Goal: Transaction & Acquisition: Purchase product/service

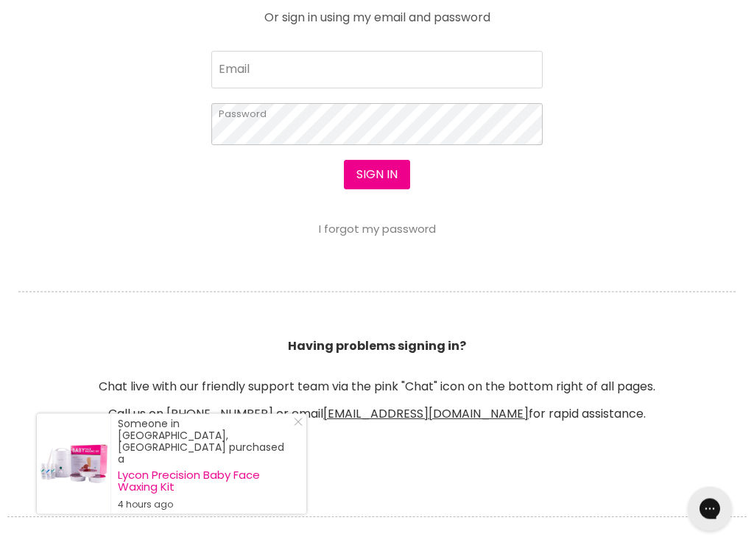
scroll to position [740, 0]
type input "dorisyuen0@gmail.com"
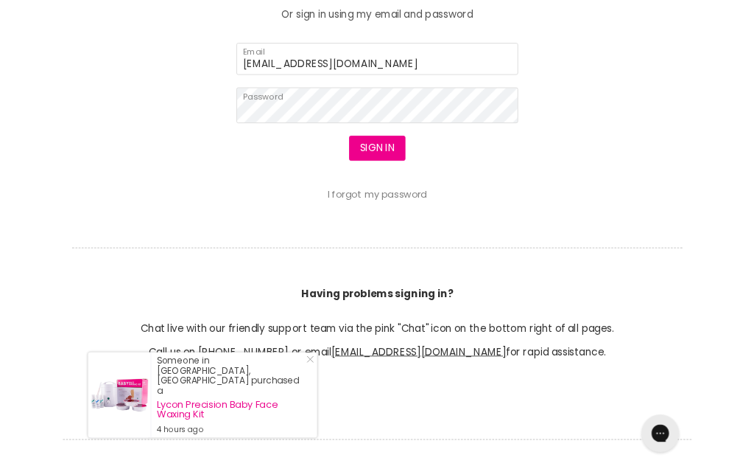
scroll to position [782, 0]
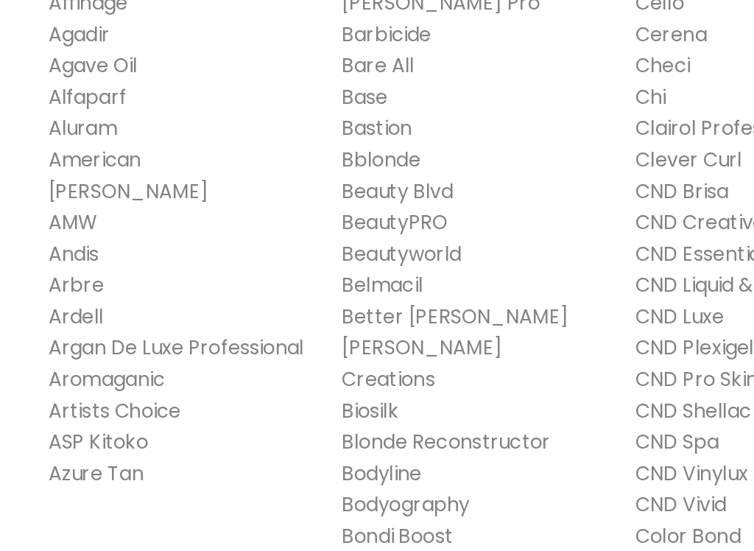
scroll to position [253, 0]
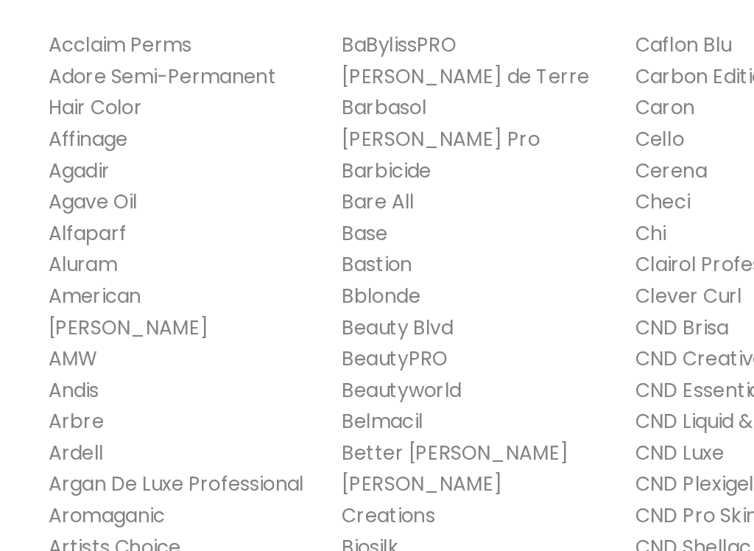
click at [255, 139] on link "BaBylissPRO" at bounding box center [244, 147] width 70 height 17
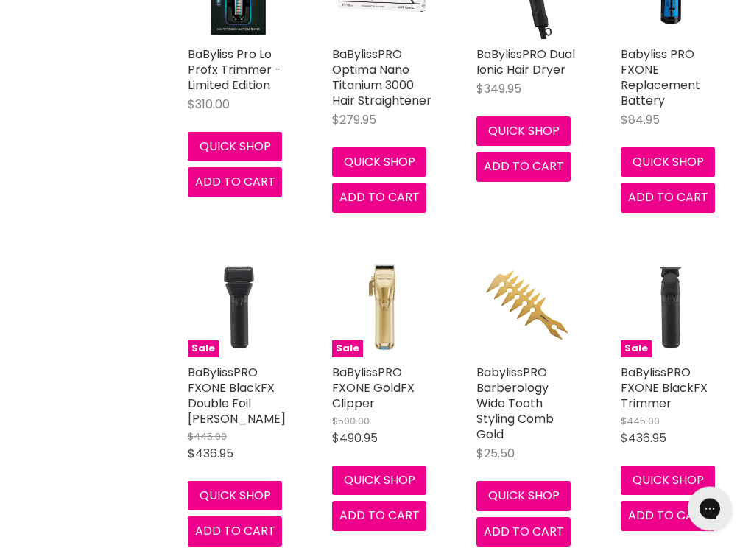
scroll to position [1113, 0]
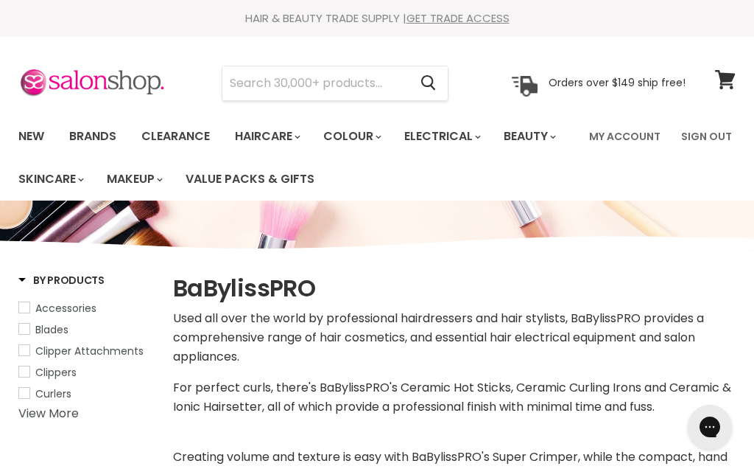
click at [184, 138] on link "Clearance" at bounding box center [175, 136] width 91 height 31
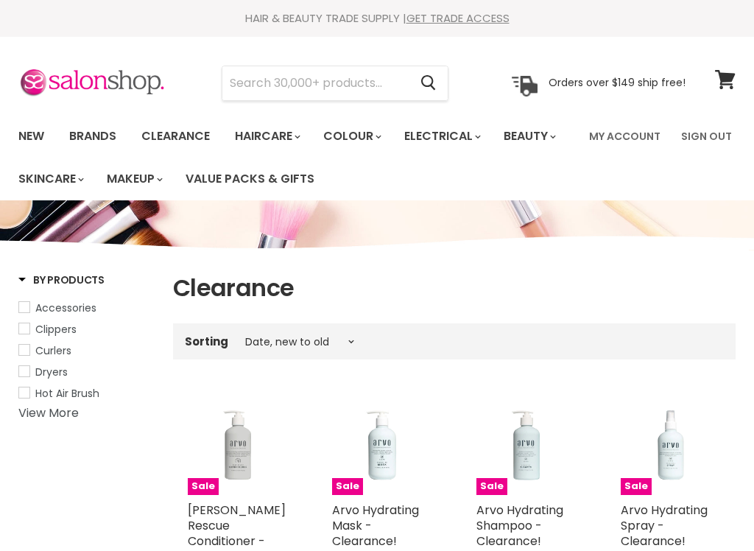
select select "created-descending"
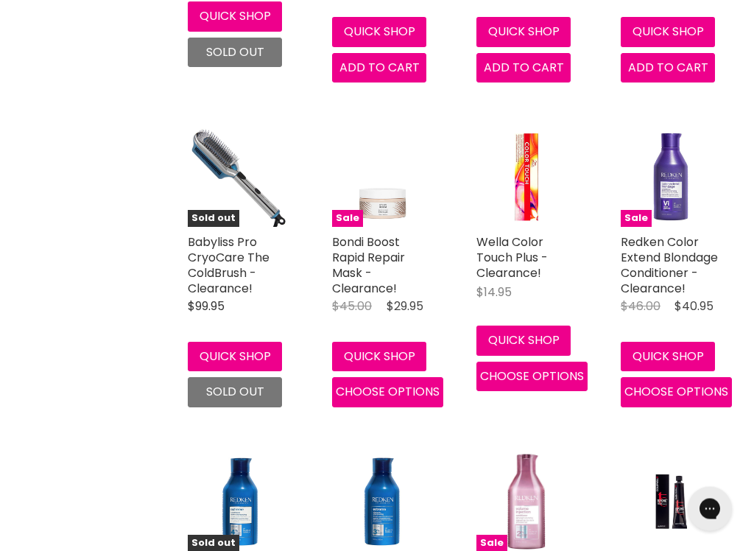
scroll to position [1233, 0]
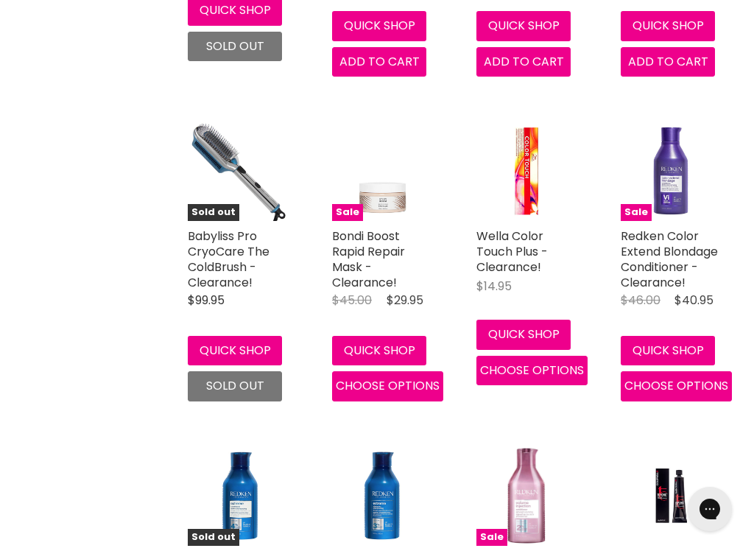
click at [555, 365] on span "Choose options" at bounding box center [532, 370] width 104 height 17
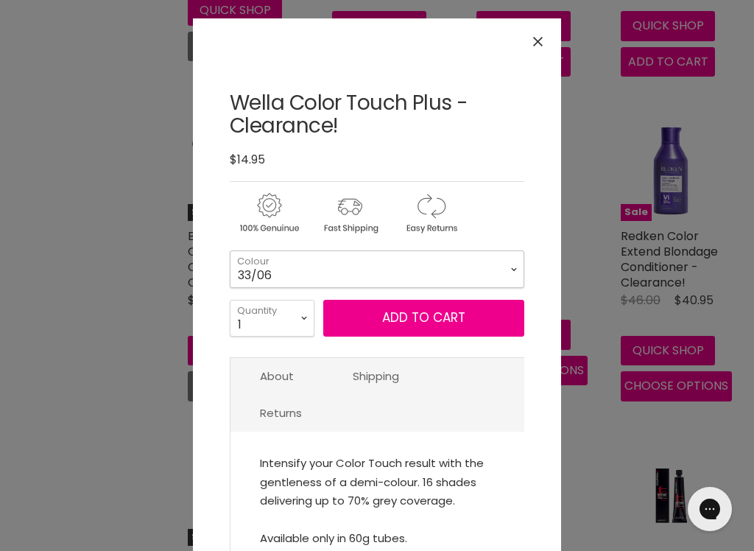
click at [511, 273] on select "33/06 44/05 44/06" at bounding box center [377, 268] width 295 height 37
click at [539, 41] on icon "Close" at bounding box center [538, 42] width 10 height 10
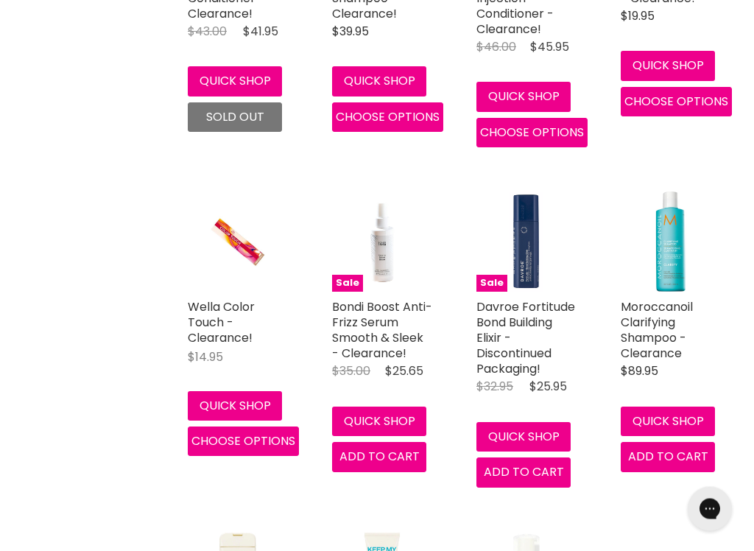
scroll to position [1811, 0]
click at [267, 443] on button "Choose options" at bounding box center [243, 441] width 111 height 29
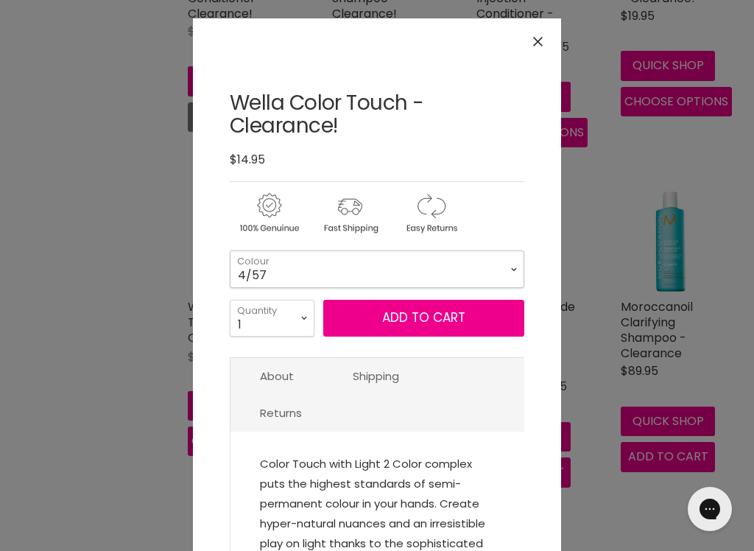
click at [502, 264] on select "4/57 3/5" at bounding box center [377, 268] width 295 height 37
click at [547, 41] on button "Close" at bounding box center [538, 42] width 32 height 32
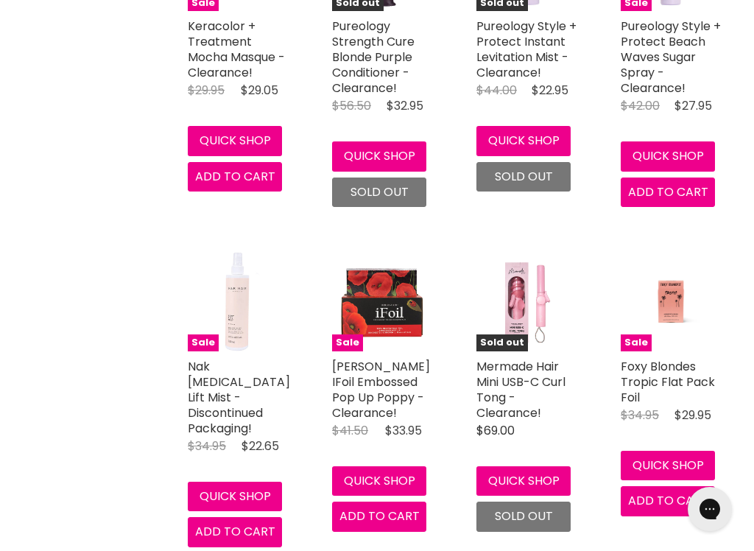
scroll to position [3438, 0]
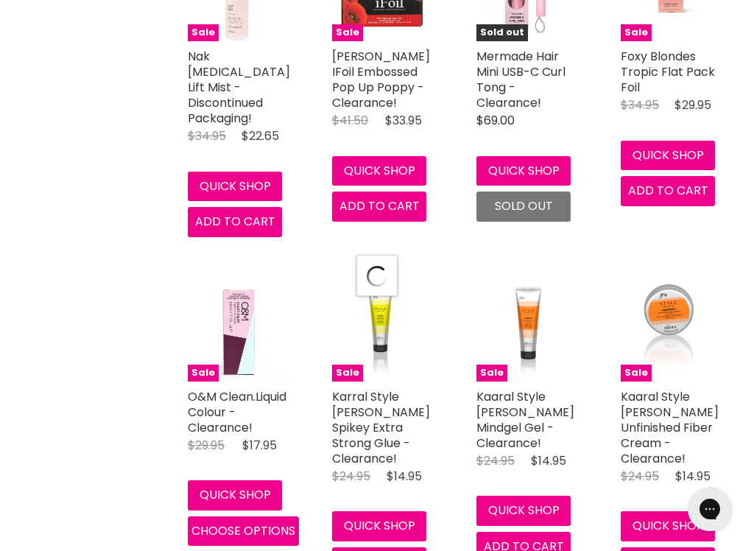
scroll to position [3722, 0]
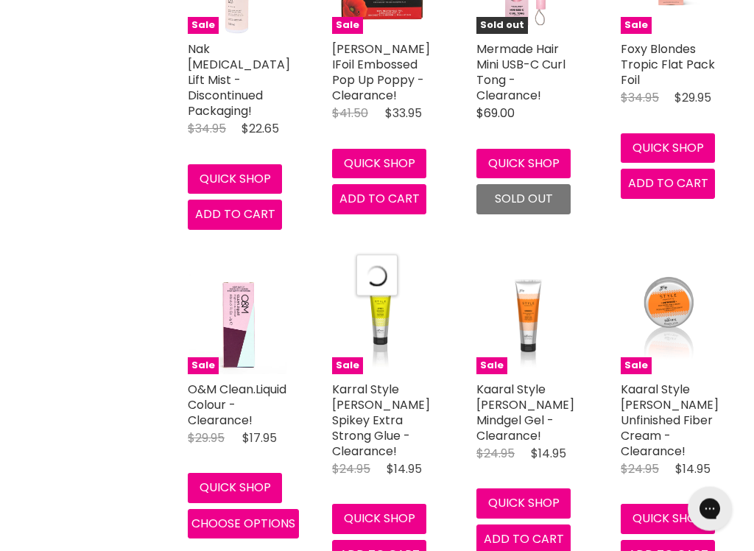
select select "created-descending"
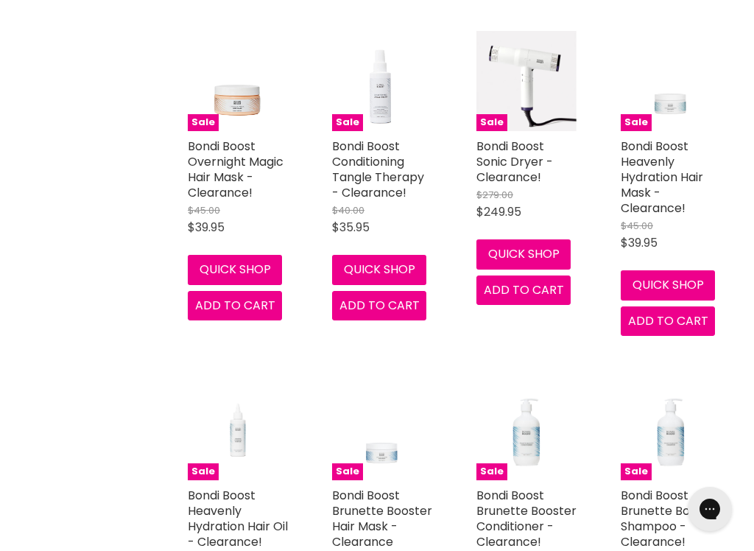
scroll to position [7113, 0]
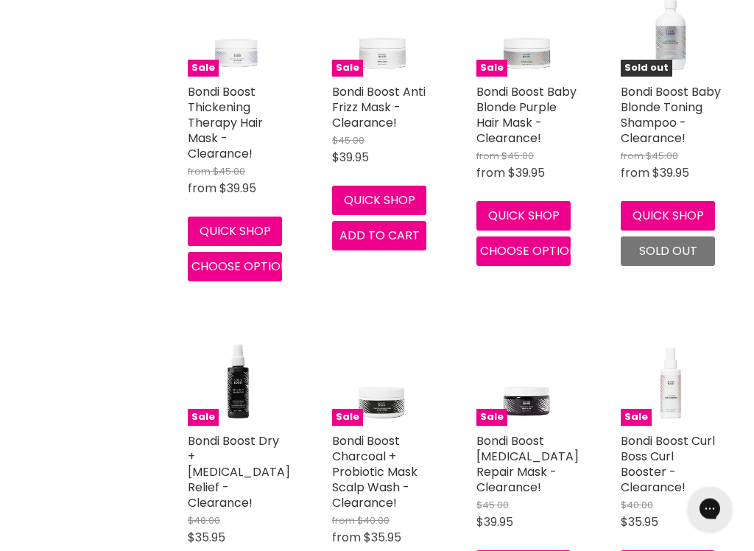
scroll to position [7924, 0]
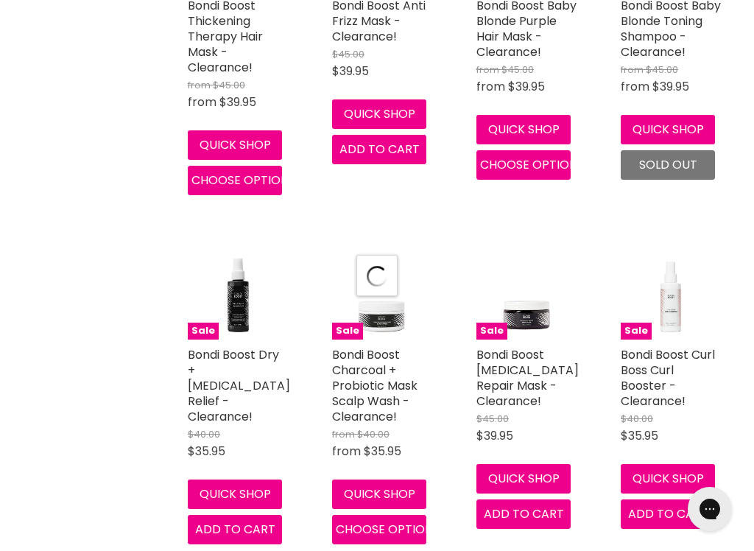
select select "created-descending"
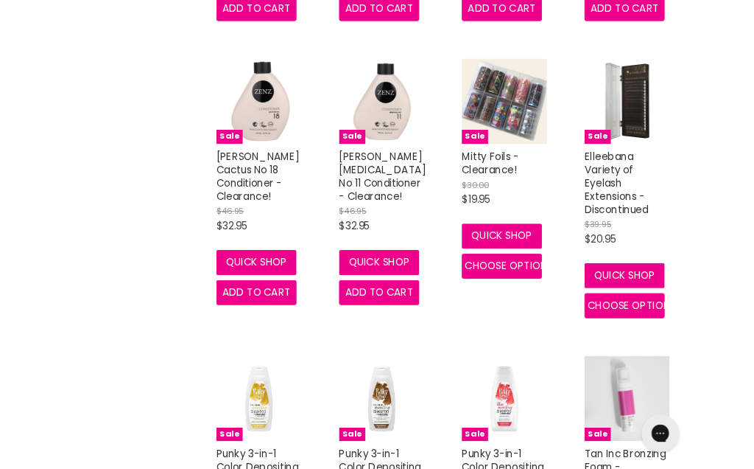
scroll to position [11248, 0]
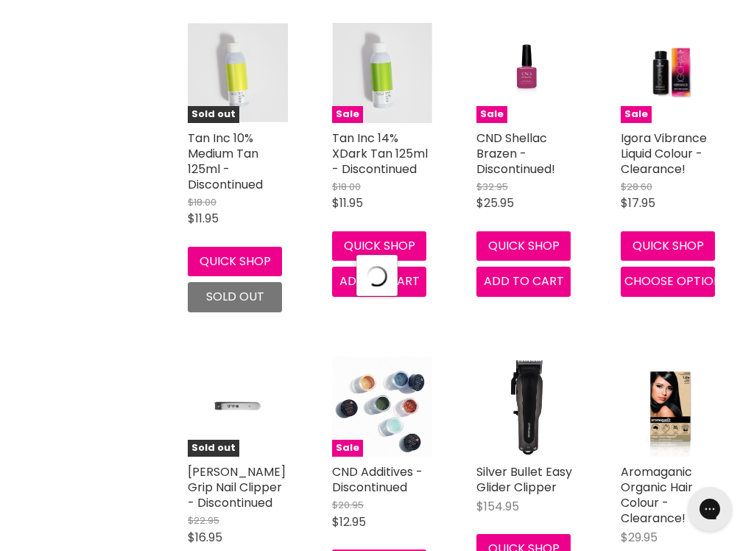
scroll to position [12091, 0]
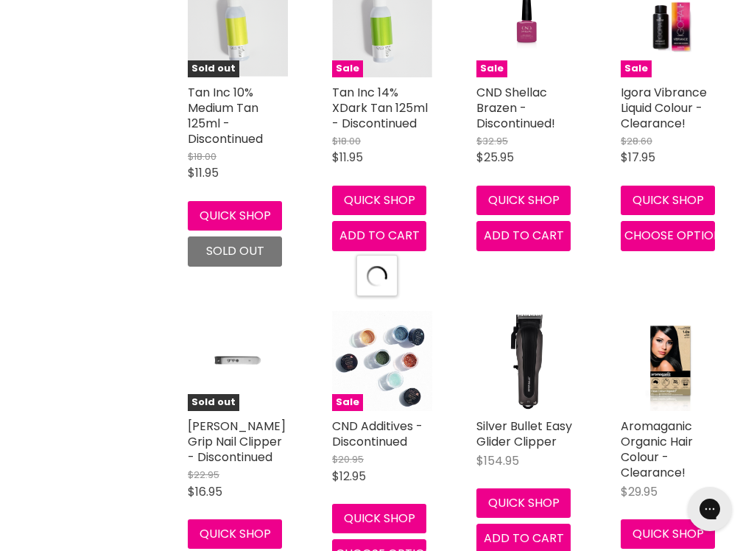
select select "created-descending"
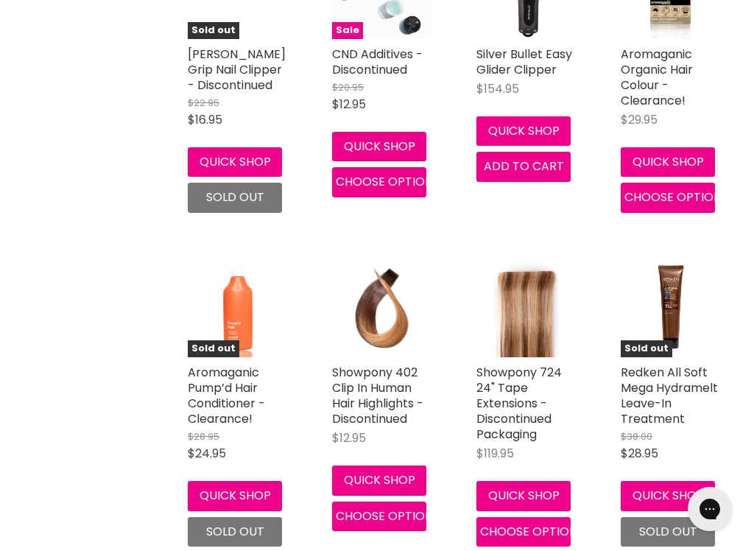
scroll to position [12599, 0]
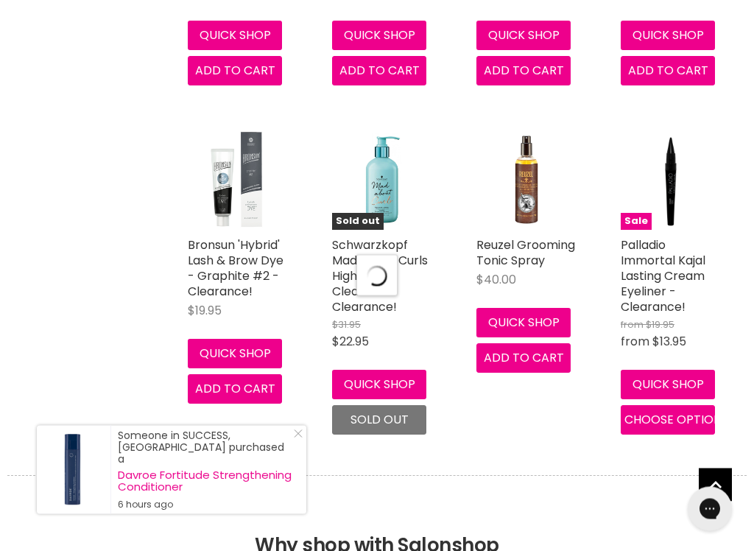
scroll to position [16387, 0]
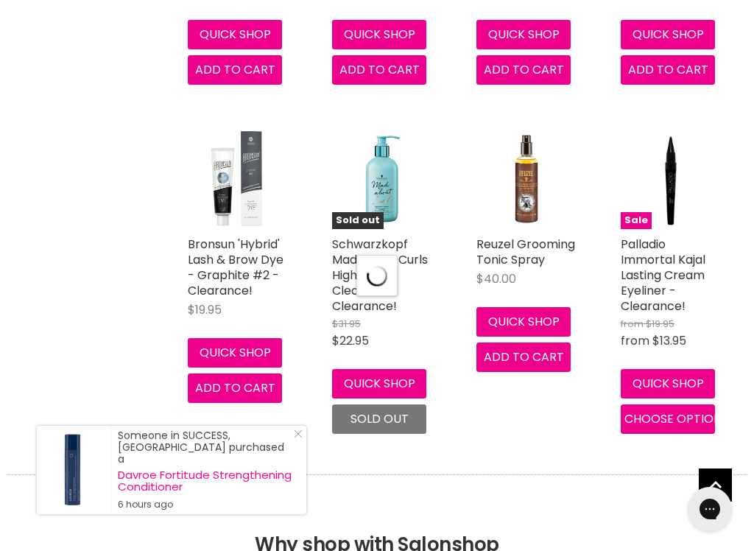
select select "created-descending"
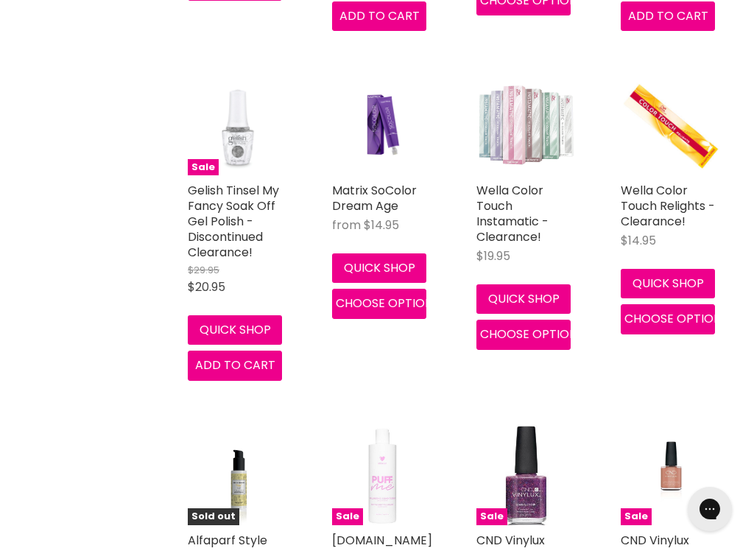
scroll to position [20299, 0]
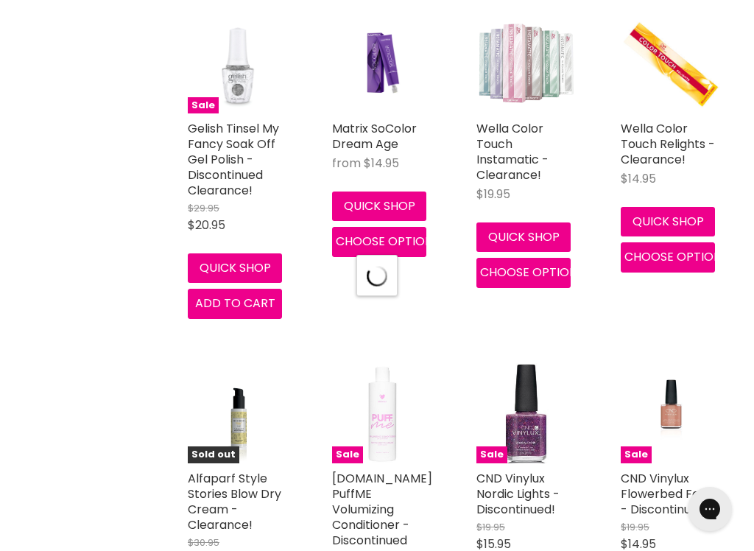
select select "created-descending"
